Goal: Navigation & Orientation: Find specific page/section

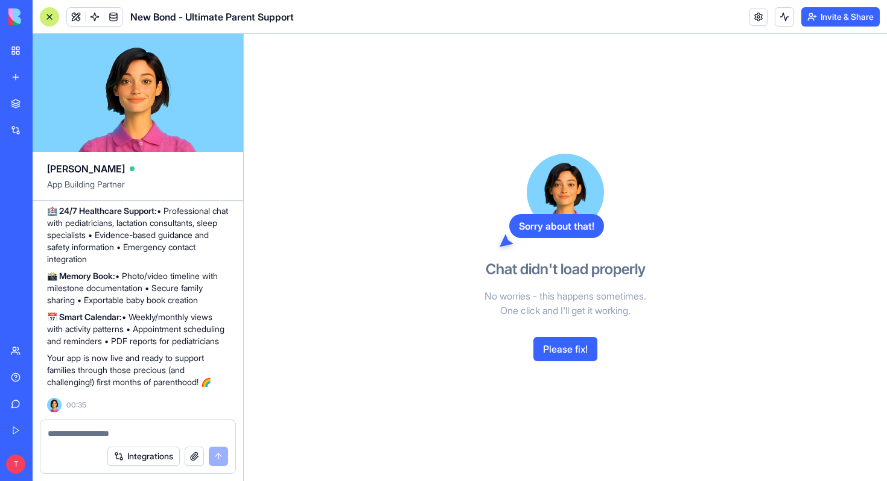
scroll to position [7435, 0]
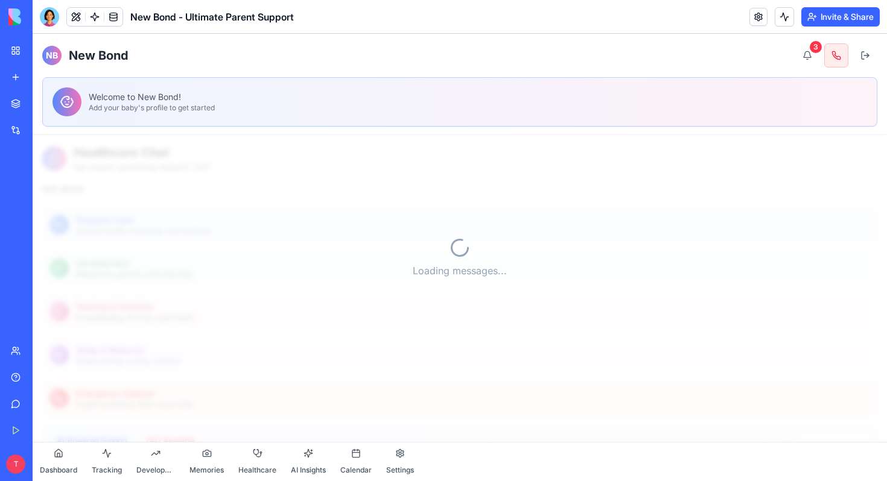
scroll to position [43, 0]
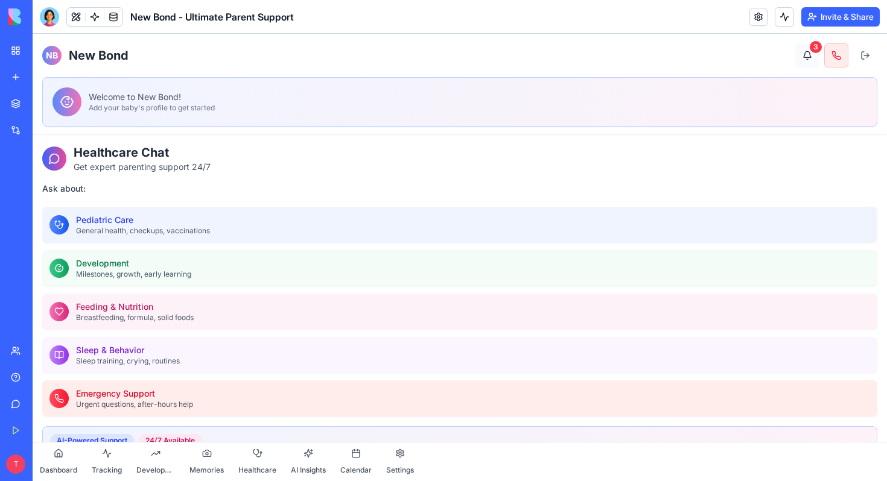
click at [807, 55] on button "3" at bounding box center [807, 55] width 24 height 24
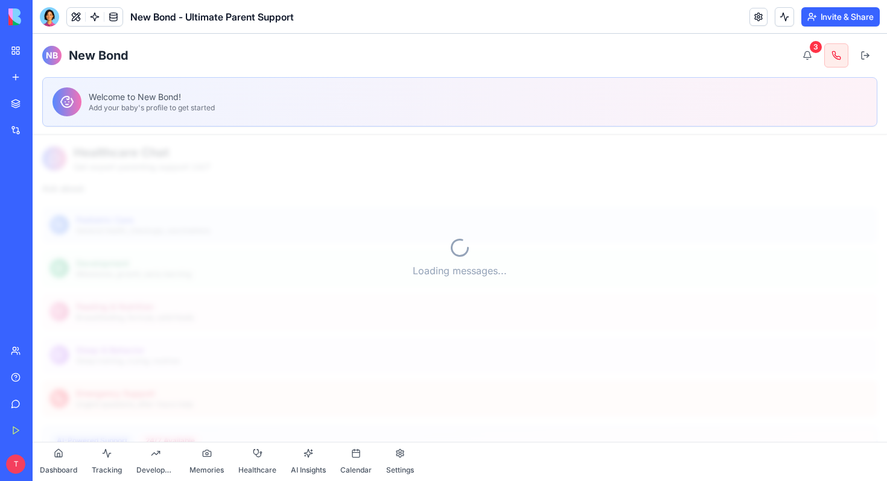
scroll to position [43, 0]
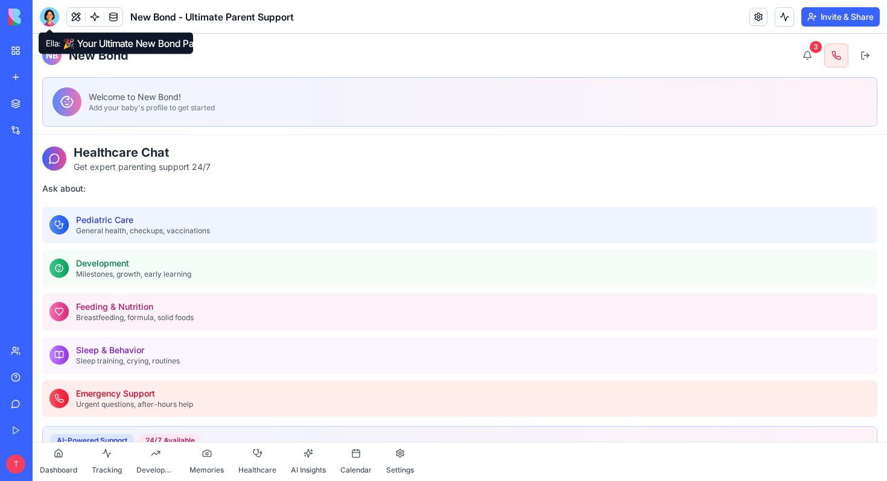
click at [48, 22] on div at bounding box center [49, 16] width 19 height 19
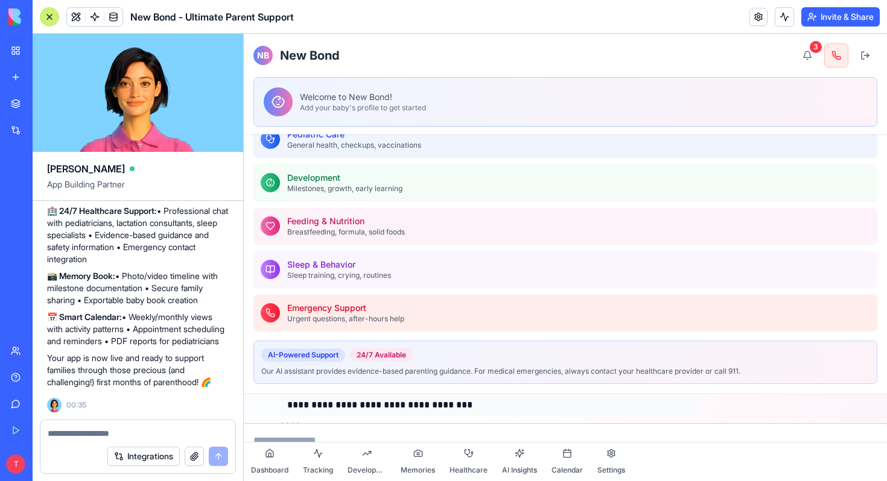
scroll to position [149, 0]
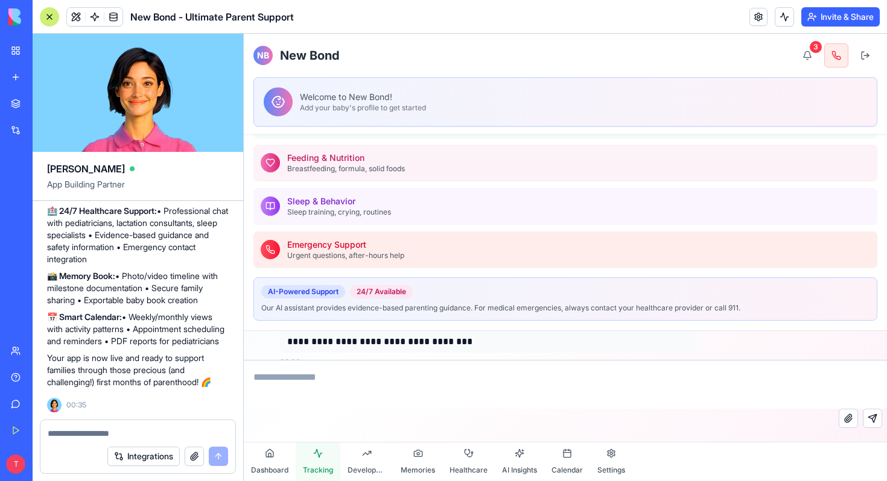
click at [320, 457] on button "Tracking" at bounding box center [318, 462] width 45 height 39
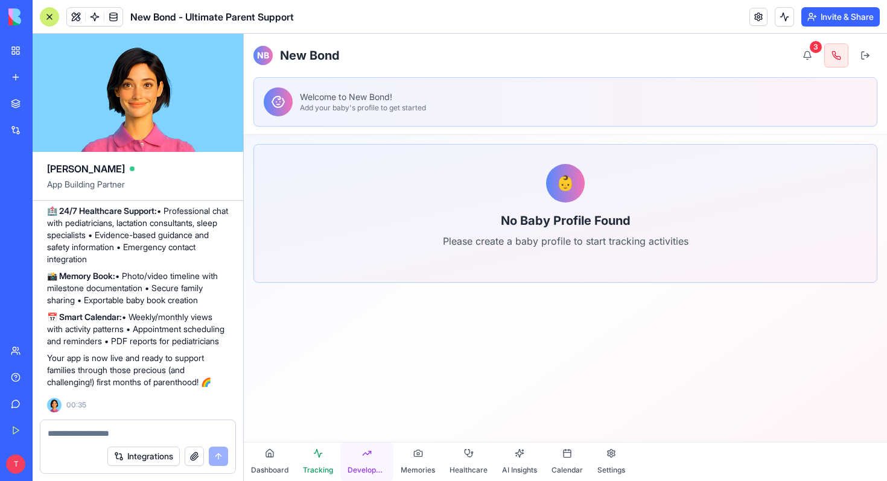
click at [365, 467] on span "Development" at bounding box center [366, 471] width 39 height 10
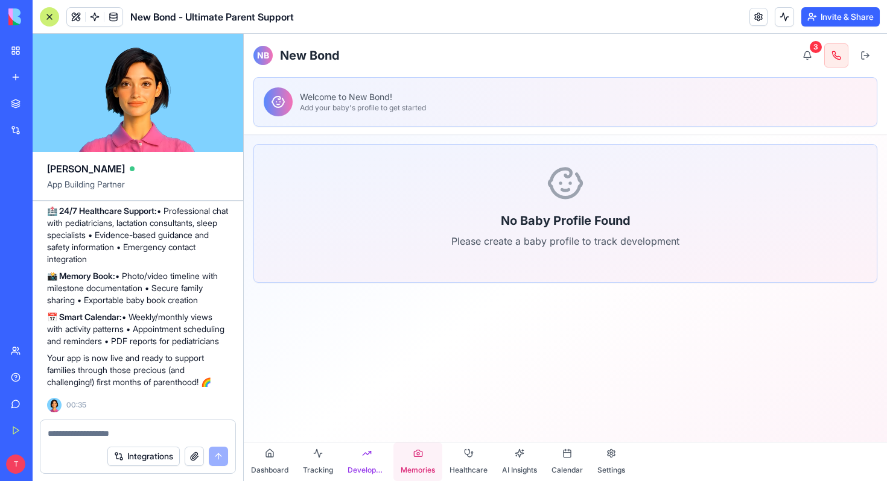
click at [429, 466] on span "Memories" at bounding box center [418, 471] width 34 height 10
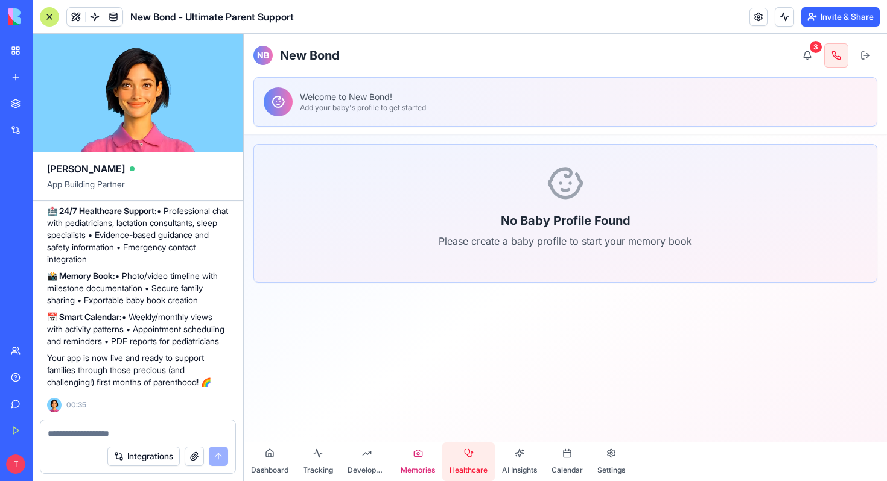
click at [455, 470] on span "Healthcare" at bounding box center [468, 471] width 38 height 10
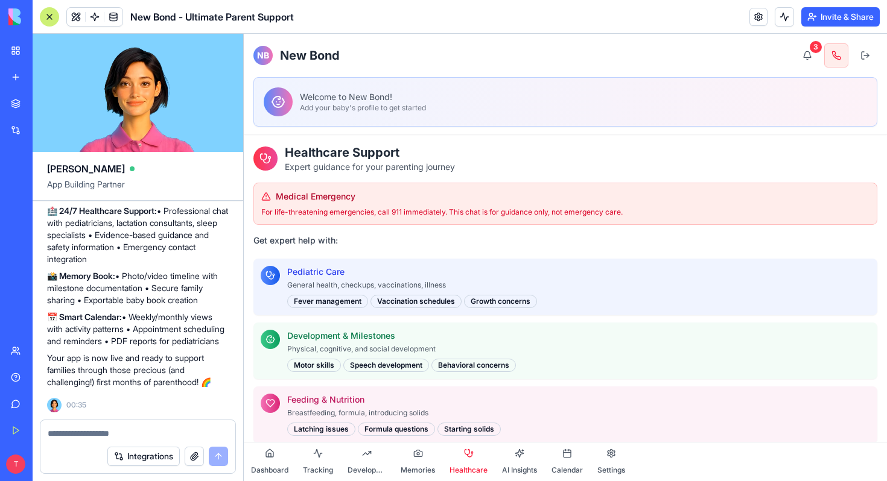
scroll to position [360, 0]
click at [518, 475] on span "AI Insights" at bounding box center [519, 471] width 35 height 10
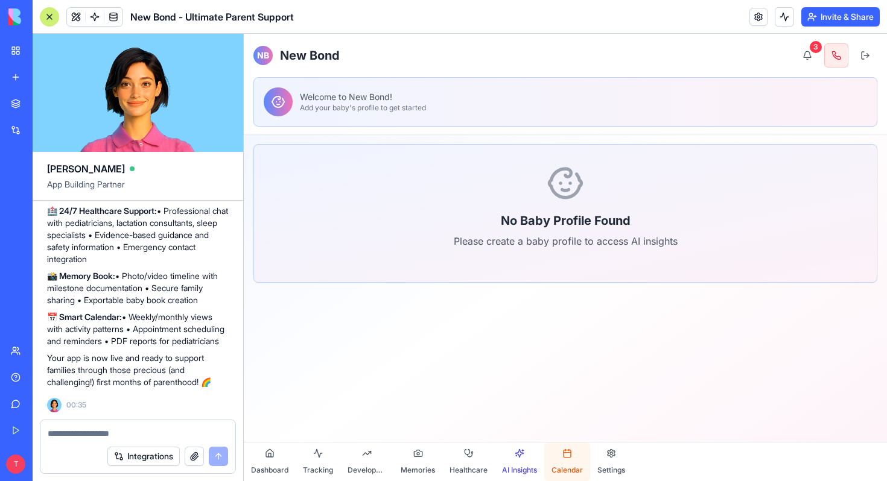
click at [564, 460] on button "Calendar" at bounding box center [567, 462] width 46 height 39
click at [563, 457] on button "Calendar" at bounding box center [567, 462] width 46 height 39
click at [602, 471] on span "Settings" at bounding box center [611, 471] width 28 height 10
click at [281, 455] on button "Dashboard" at bounding box center [270, 462] width 52 height 39
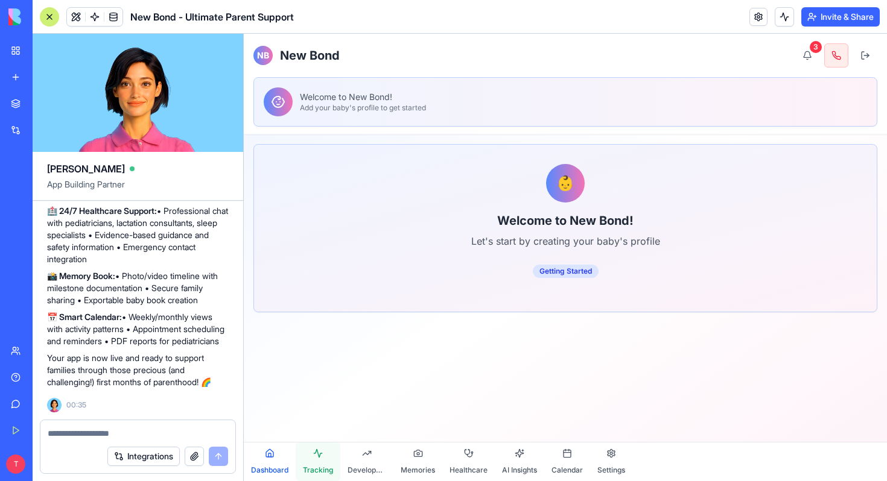
click at [321, 448] on button "Tracking" at bounding box center [318, 462] width 45 height 39
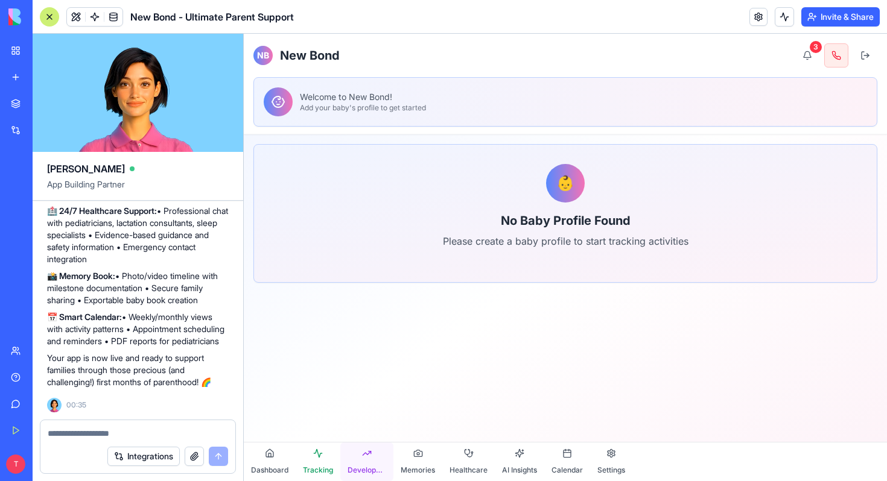
click at [366, 451] on button "Development" at bounding box center [366, 462] width 53 height 39
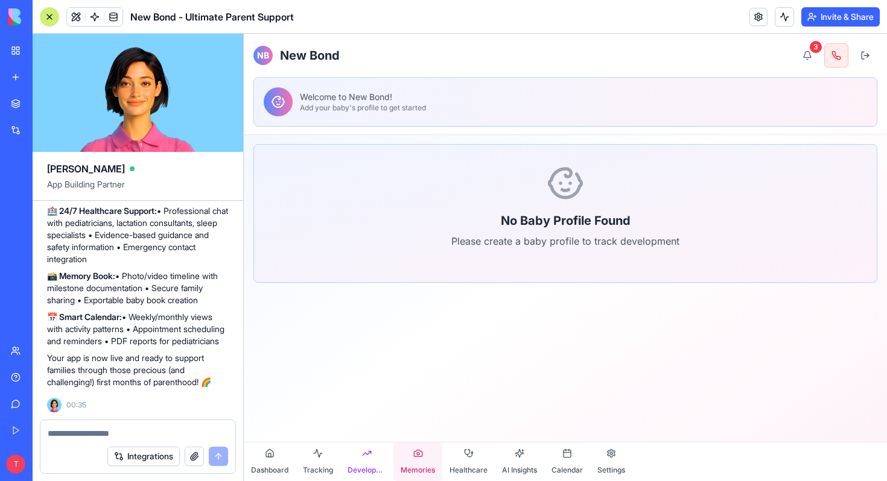
click at [418, 457] on button "Memories" at bounding box center [417, 462] width 49 height 39
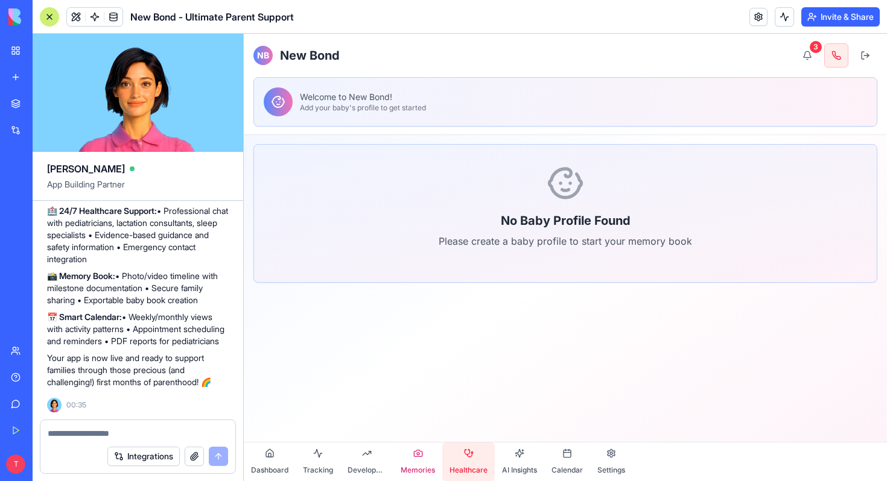
click at [470, 455] on button "Healthcare" at bounding box center [468, 462] width 52 height 39
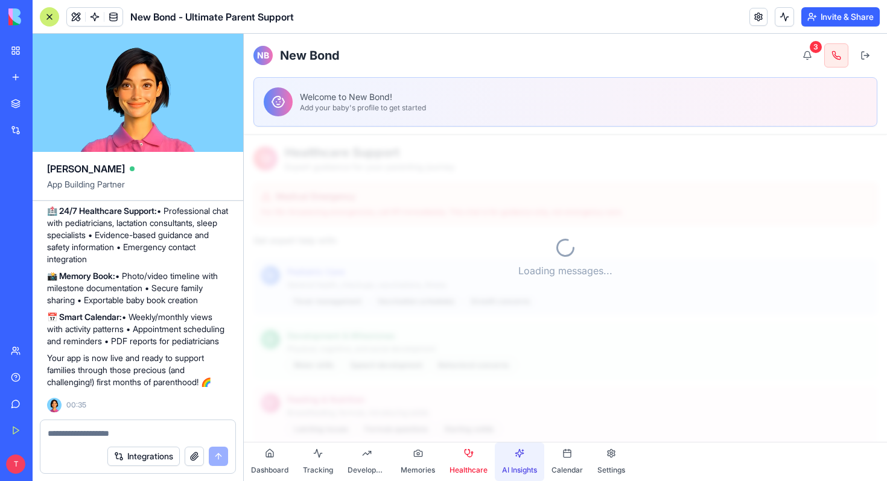
scroll to position [135, 0]
click at [530, 463] on button "AI Insights" at bounding box center [519, 462] width 49 height 39
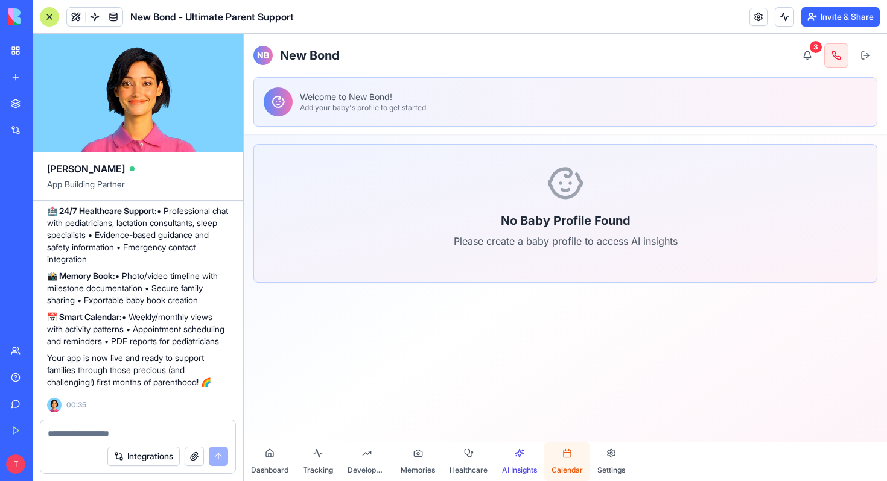
click at [563, 466] on span "Calendar" at bounding box center [566, 471] width 31 height 10
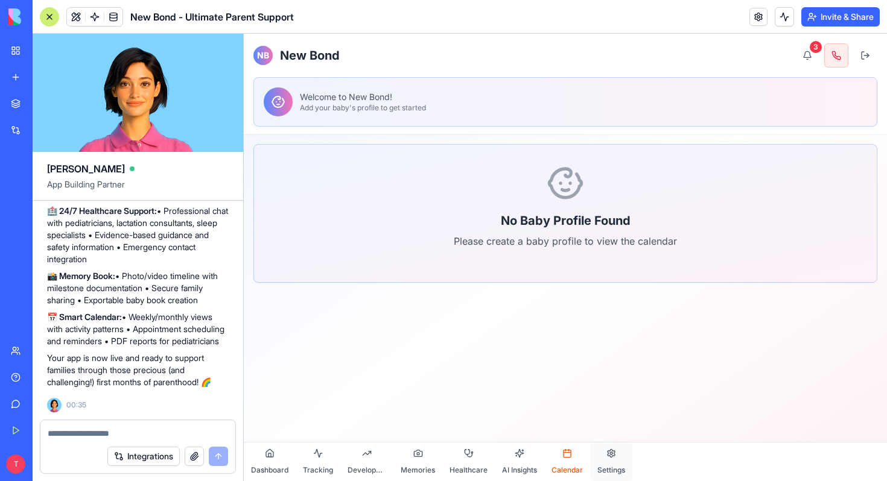
click at [597, 470] on button "Settings" at bounding box center [611, 462] width 42 height 39
click at [271, 455] on button "Dashboard" at bounding box center [270, 462] width 52 height 39
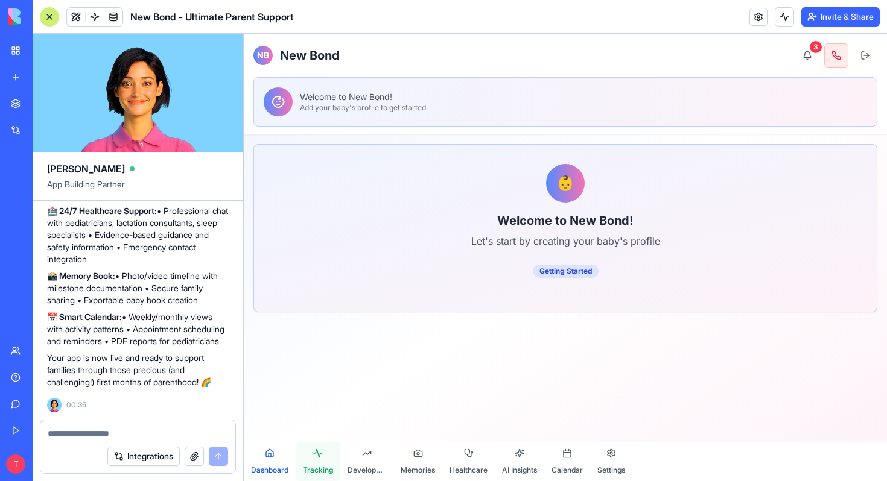
click at [309, 460] on button "Tracking" at bounding box center [318, 462] width 45 height 39
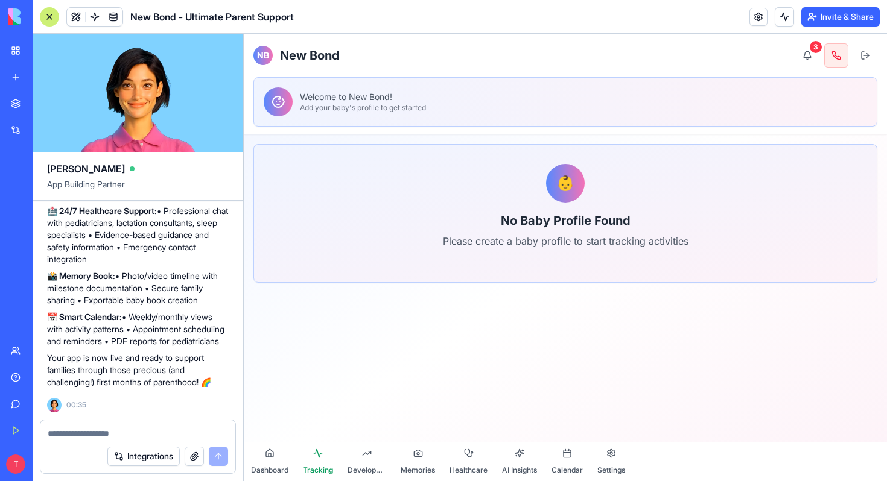
scroll to position [7412, 0]
click at [808, 49] on button "3" at bounding box center [807, 55] width 24 height 24
click at [563, 221] on h2 "No Baby Profile Found" at bounding box center [565, 220] width 555 height 17
click at [614, 456] on button "Settings" at bounding box center [611, 462] width 42 height 39
